Goal: Download file/media

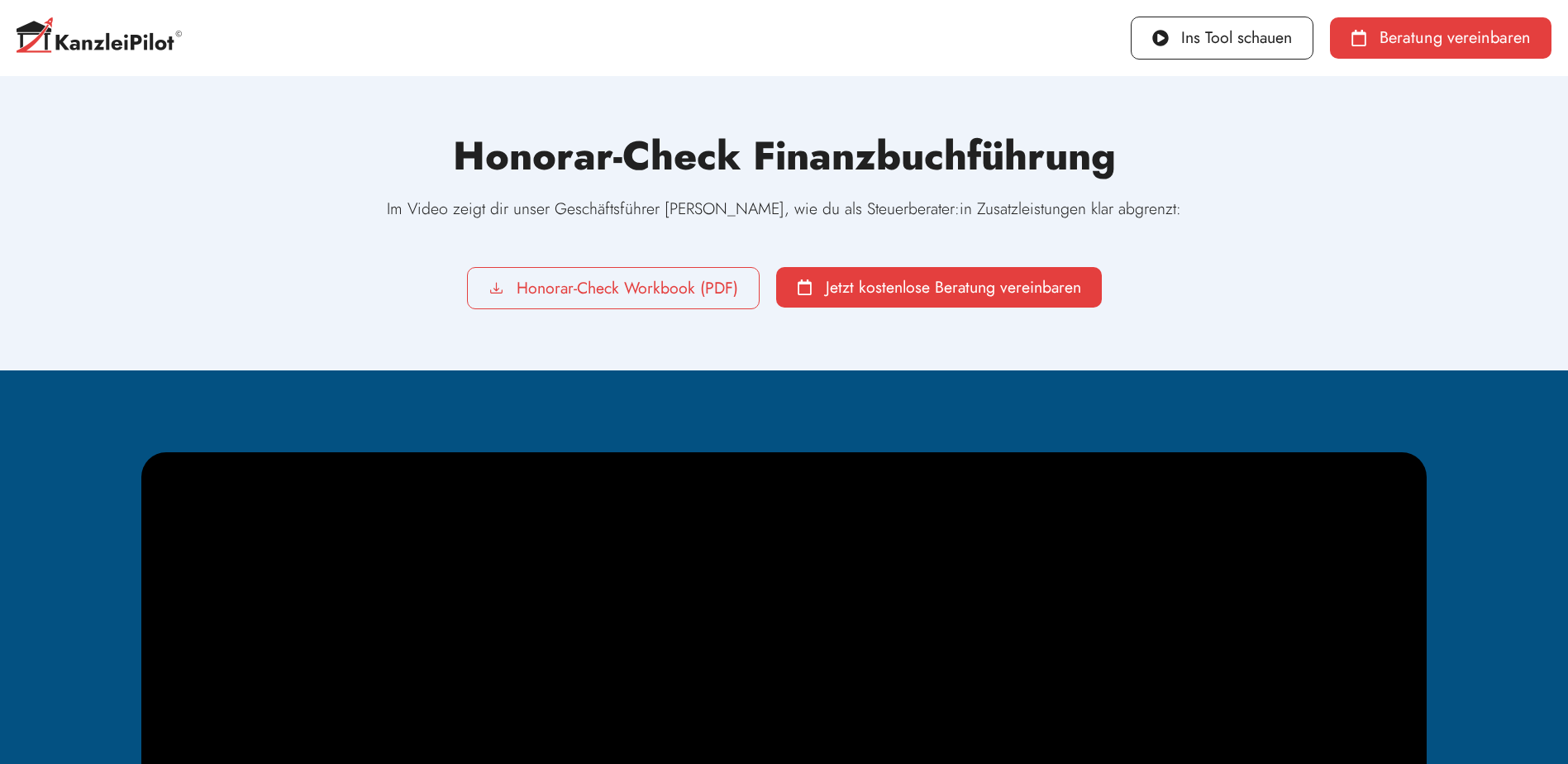
click at [665, 290] on span "Honorar-Check Workbook (PDF)" at bounding box center [628, 288] width 221 height 17
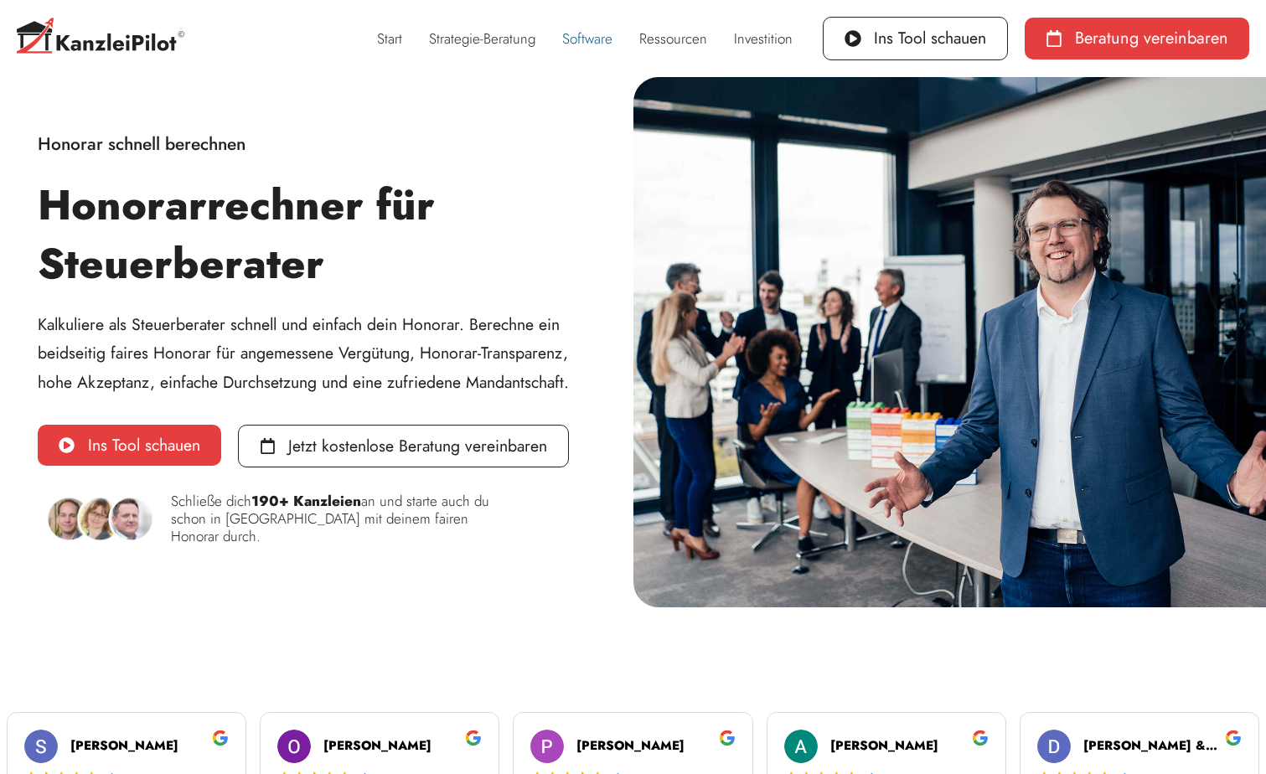
click at [572, 43] on link "Software" at bounding box center [587, 38] width 77 height 39
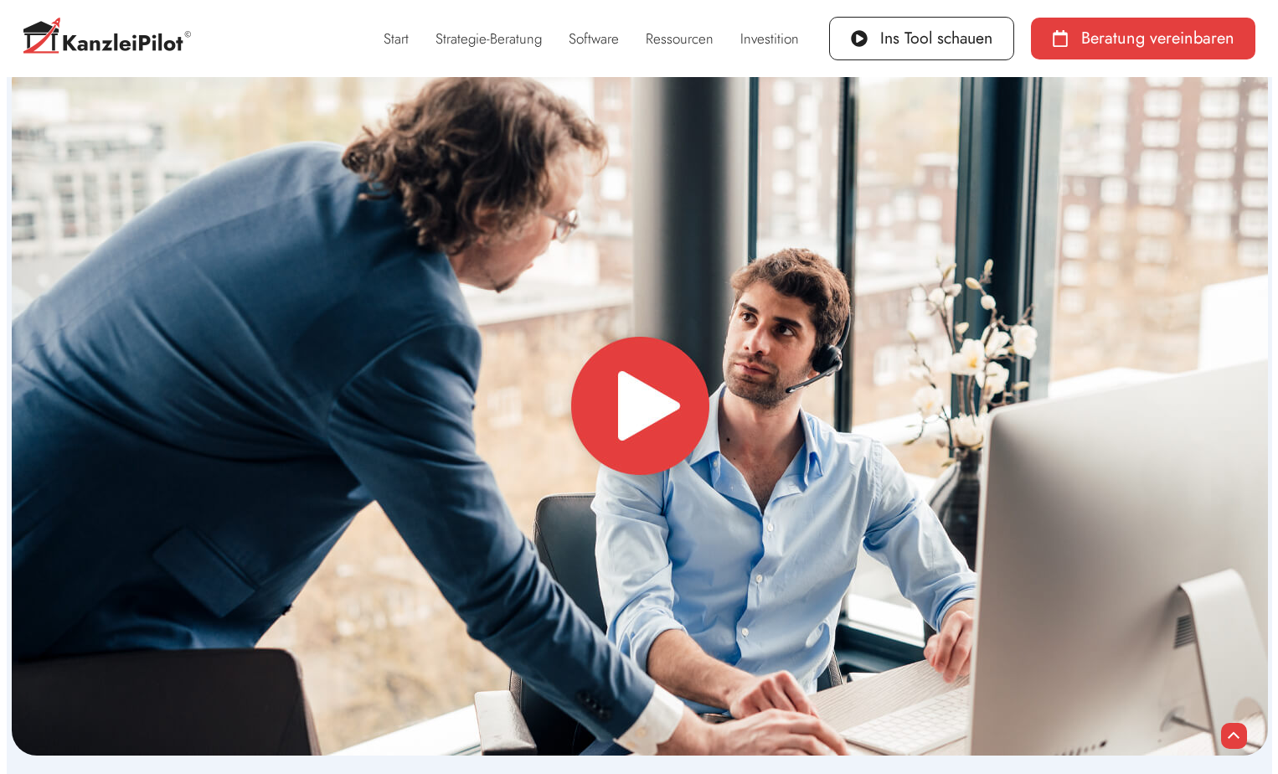
scroll to position [7256, 0]
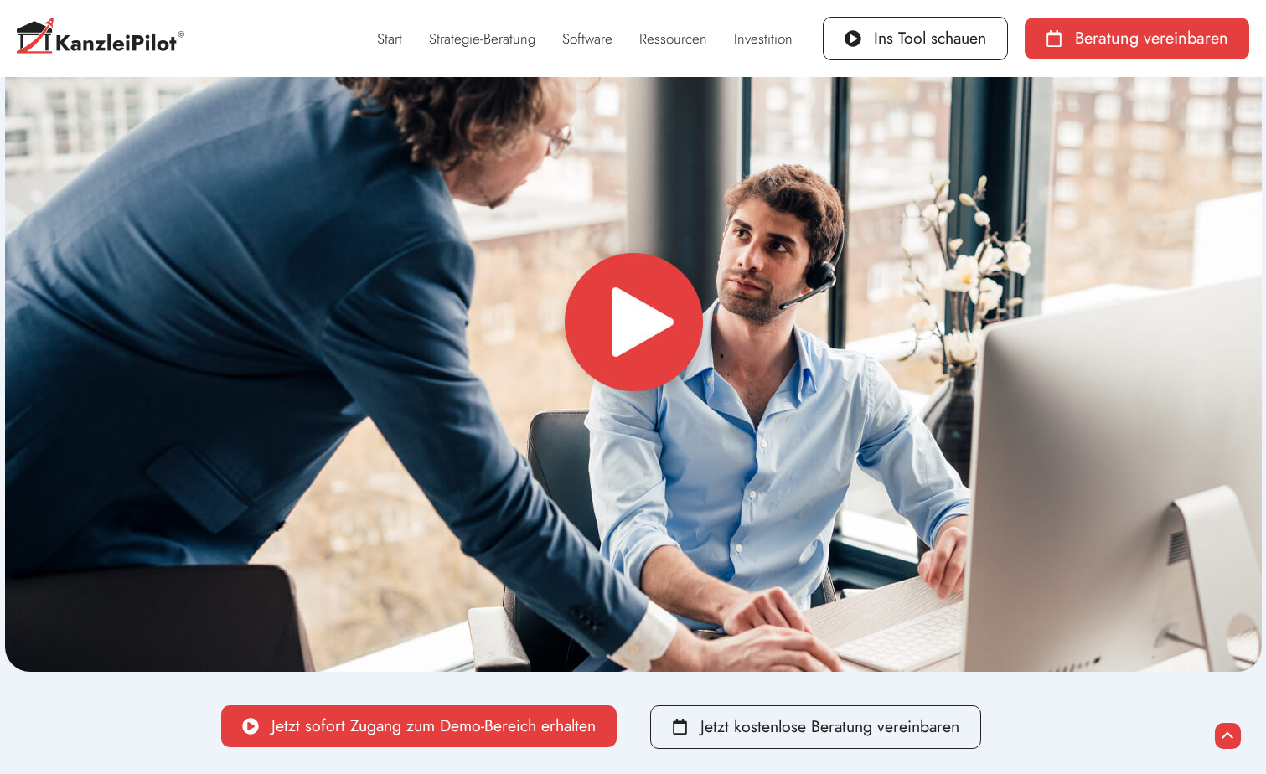
click at [627, 302] on img at bounding box center [633, 322] width 1256 height 700
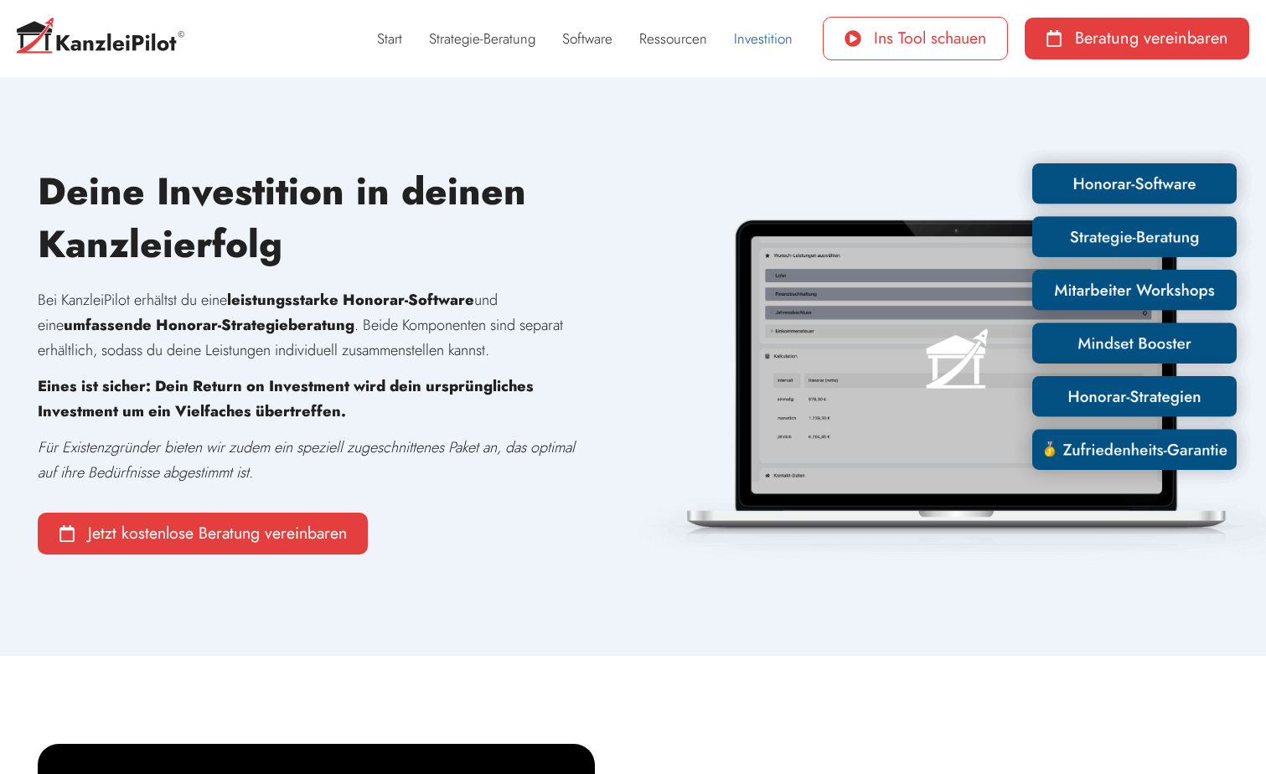
click at [856, 53] on link "Ins Tool schauen" at bounding box center [915, 39] width 185 height 44
